Goal: Task Accomplishment & Management: Manage account settings

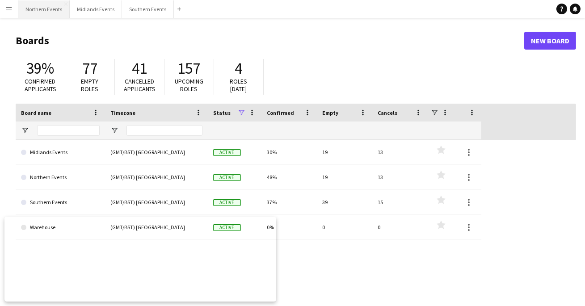
click at [38, 13] on button "Northern Events Close" at bounding box center [43, 8] width 51 height 17
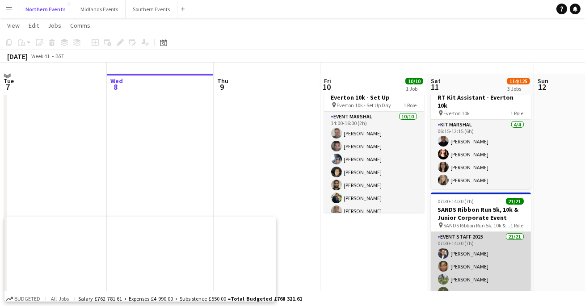
scroll to position [34, 0]
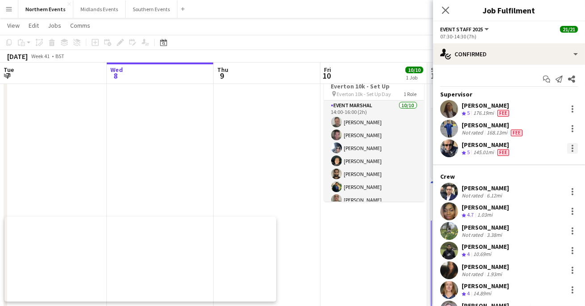
click at [575, 144] on div at bounding box center [572, 148] width 11 height 11
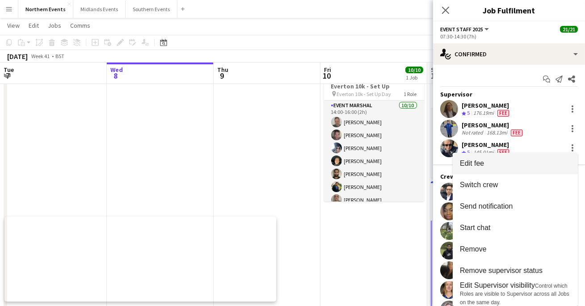
click at [533, 165] on span "Edit fee" at bounding box center [515, 164] width 111 height 8
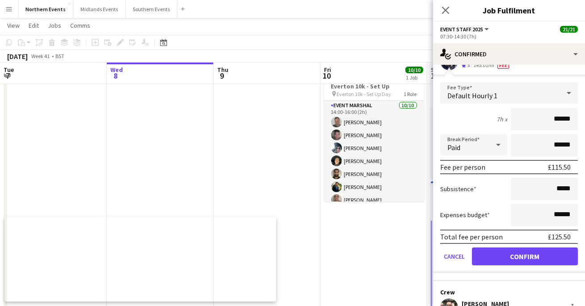
scroll to position [99, 0]
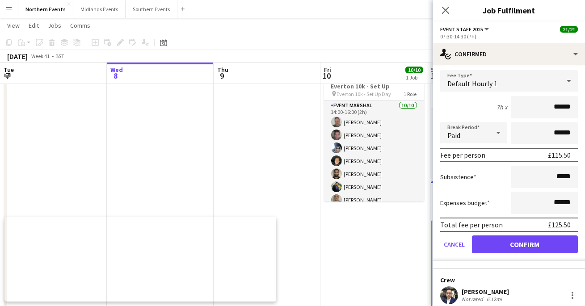
click at [480, 85] on span "Default Hourly 1" at bounding box center [473, 83] width 50 height 9
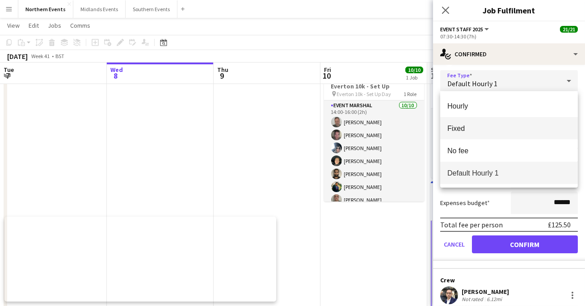
click at [463, 132] on span "Fixed" at bounding box center [509, 128] width 123 height 8
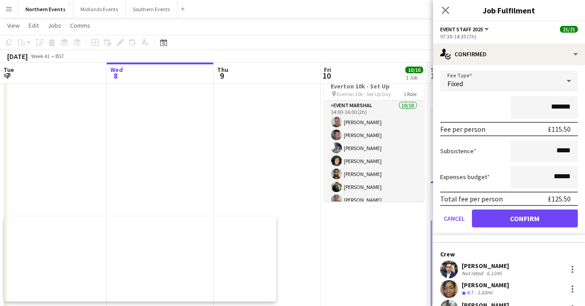
drag, startPoint x: 571, startPoint y: 108, endPoint x: 552, endPoint y: 108, distance: 19.2
click at [552, 108] on input "*******" at bounding box center [544, 107] width 67 height 22
type input "****"
click at [475, 107] on div "****" at bounding box center [509, 107] width 138 height 22
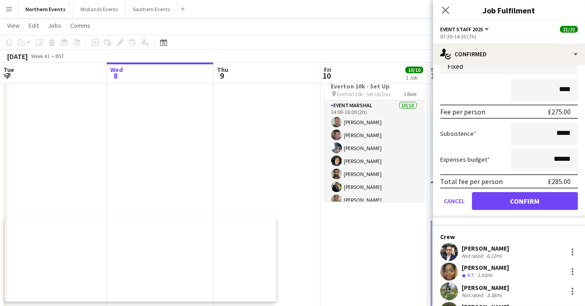
scroll to position [117, 0]
drag, startPoint x: 574, startPoint y: 159, endPoint x: 556, endPoint y: 159, distance: 17.4
click at [556, 159] on input "******" at bounding box center [544, 159] width 67 height 22
type input "**"
click at [471, 140] on div "Subsistence *****" at bounding box center [509, 133] width 138 height 22
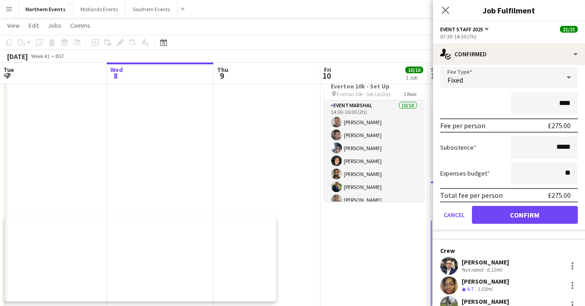
scroll to position [110, 0]
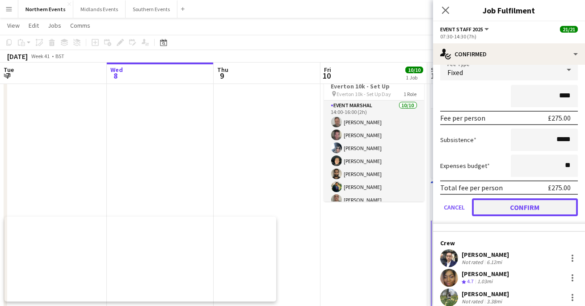
click at [492, 208] on button "Confirm" at bounding box center [525, 208] width 106 height 18
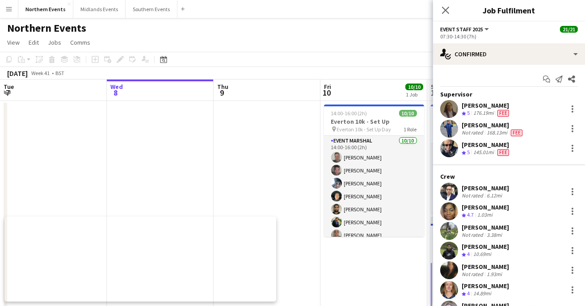
scroll to position [0, 0]
click at [576, 152] on div at bounding box center [572, 148] width 11 height 11
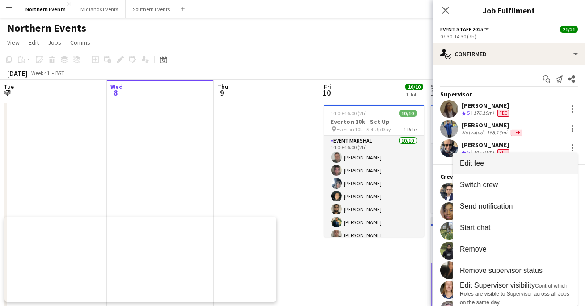
click at [517, 165] on span "Edit fee" at bounding box center [515, 164] width 111 height 8
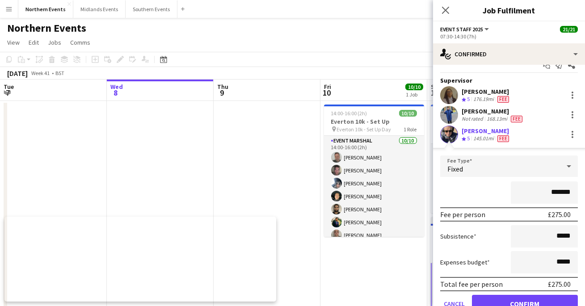
scroll to position [16, 0]
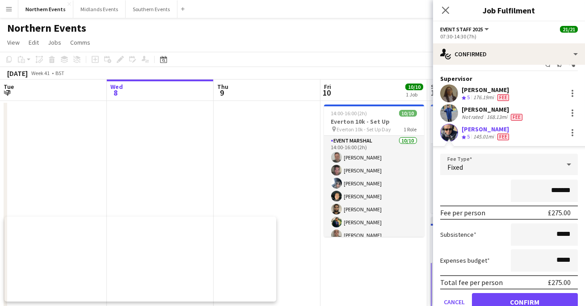
click at [487, 70] on div "Start chat Send notification Share" at bounding box center [509, 63] width 138 height 15
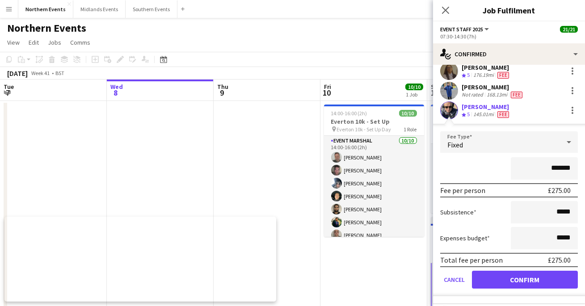
scroll to position [47, 0]
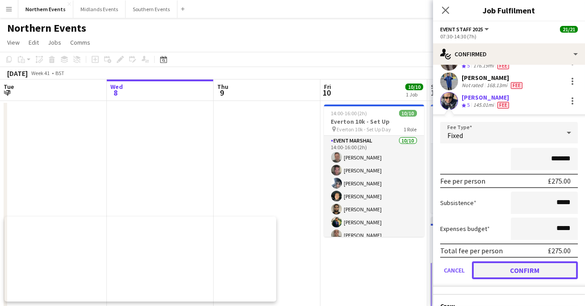
click at [518, 271] on button "Confirm" at bounding box center [525, 271] width 106 height 18
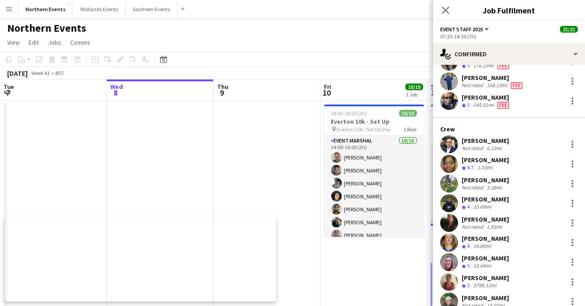
scroll to position [13, 0]
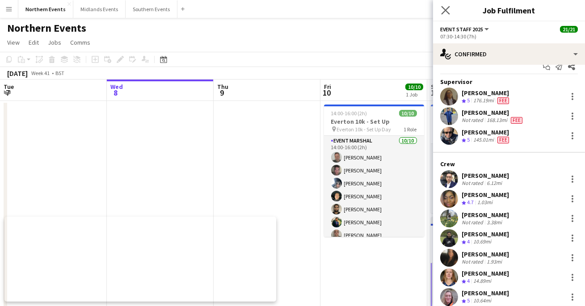
click at [446, 15] on app-icon "Close pop-in" at bounding box center [446, 10] width 13 height 13
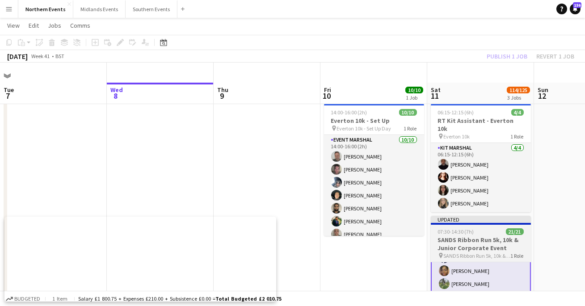
scroll to position [42, 0]
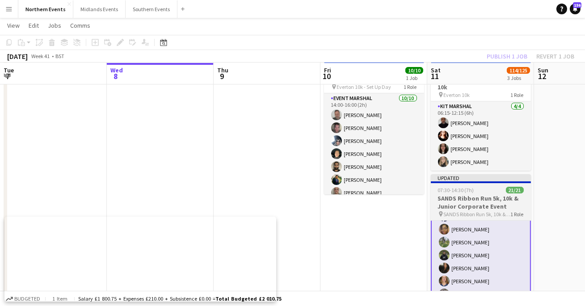
click at [466, 196] on h3 "SANDS Ribbon Run 5k, 10k & Junior Corporate Event" at bounding box center [481, 203] width 100 height 16
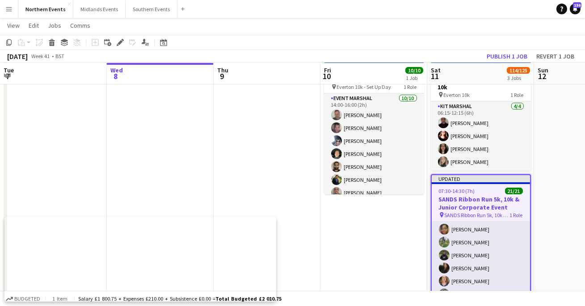
scroll to position [26, 0]
click at [495, 52] on button "Publish 1 job" at bounding box center [507, 57] width 48 height 12
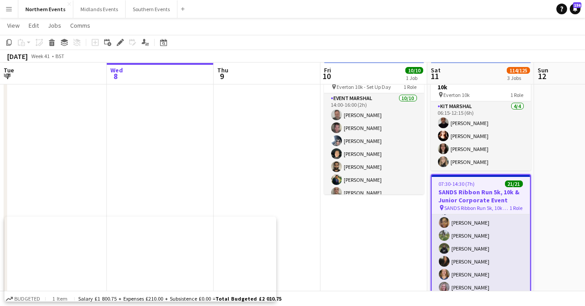
click at [554, 211] on app-date-cell at bounding box center [587, 260] width 107 height 403
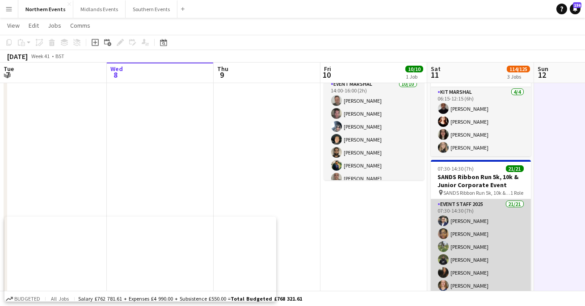
scroll to position [52, 0]
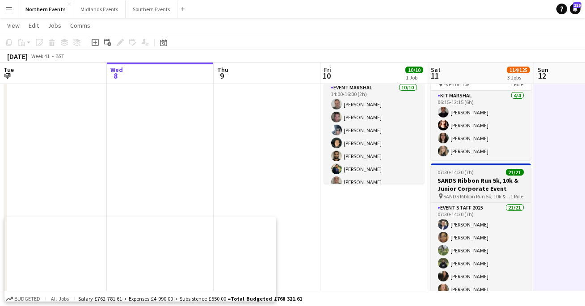
click at [477, 184] on h3 "SANDS Ribbon Run 5k, 10k & Junior Corporate Event" at bounding box center [481, 185] width 100 height 16
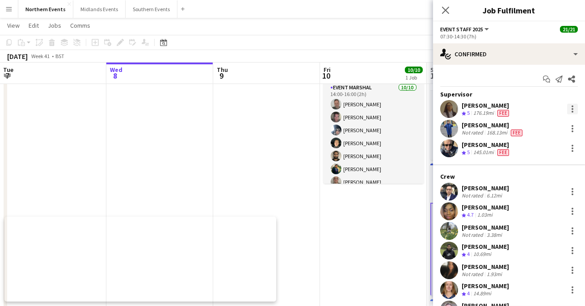
click at [573, 108] on div at bounding box center [572, 109] width 11 height 11
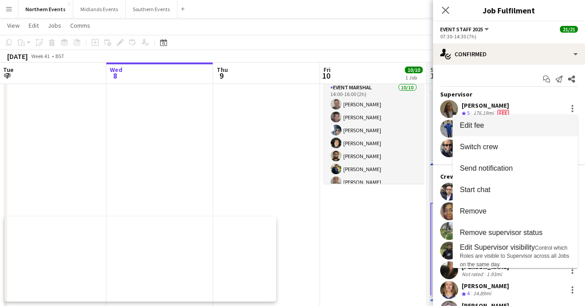
click at [483, 129] on span "Edit fee" at bounding box center [472, 126] width 24 height 8
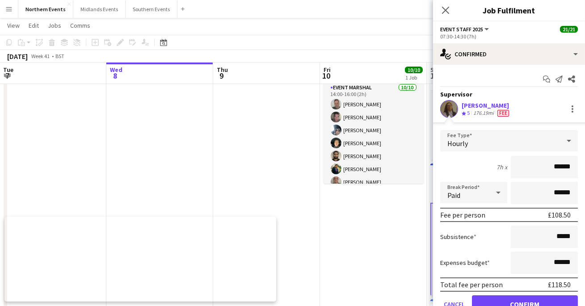
click at [466, 141] on span "Hourly" at bounding box center [458, 143] width 21 height 9
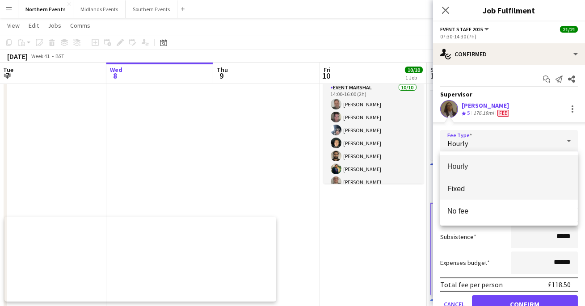
click at [470, 186] on span "Fixed" at bounding box center [509, 189] width 123 height 8
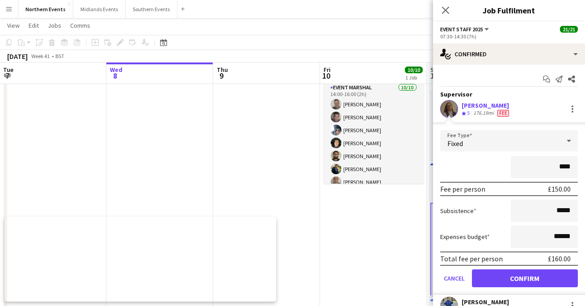
type input "****"
click at [487, 164] on div "****" at bounding box center [509, 167] width 138 height 22
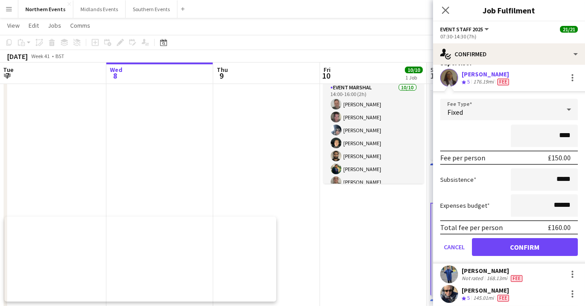
scroll to position [31, 0]
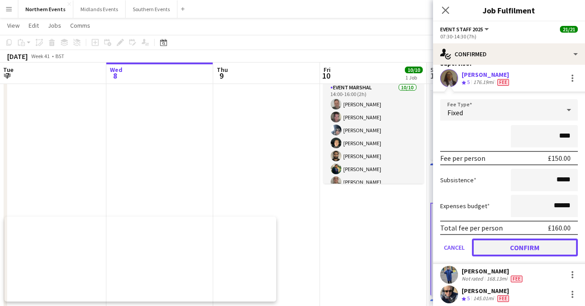
click at [510, 245] on button "Confirm" at bounding box center [525, 248] width 106 height 18
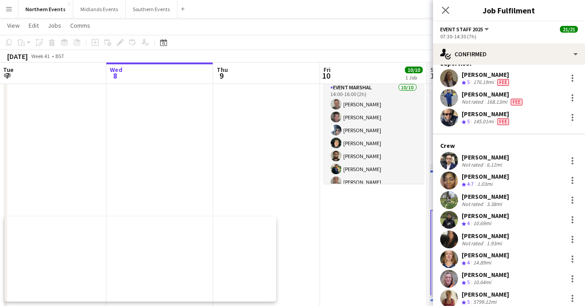
scroll to position [0, 0]
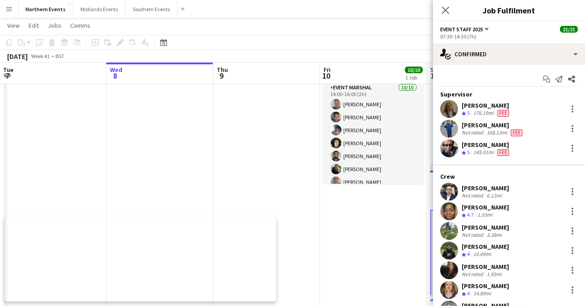
click at [404, 216] on app-date-cell "14:00-16:00 (2h) 10/10 Everton 10k - Set Up pin Everton 10k - Set Up Day 1 Role…" at bounding box center [373, 249] width 107 height 403
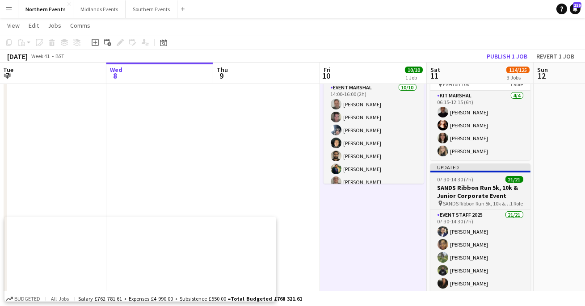
click at [449, 200] on span "SANDS Ribbon Run 5k, 10k & Junior Corporate Event" at bounding box center [477, 203] width 67 height 7
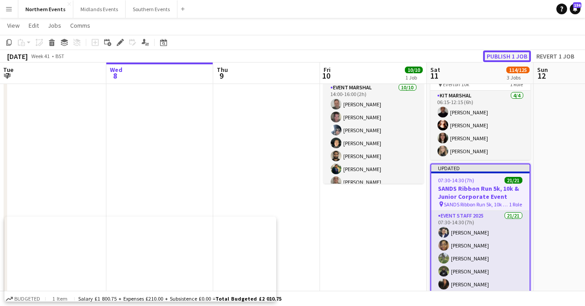
click at [504, 52] on button "Publish 1 job" at bounding box center [507, 57] width 48 height 12
